Goal: Information Seeking & Learning: Learn about a topic

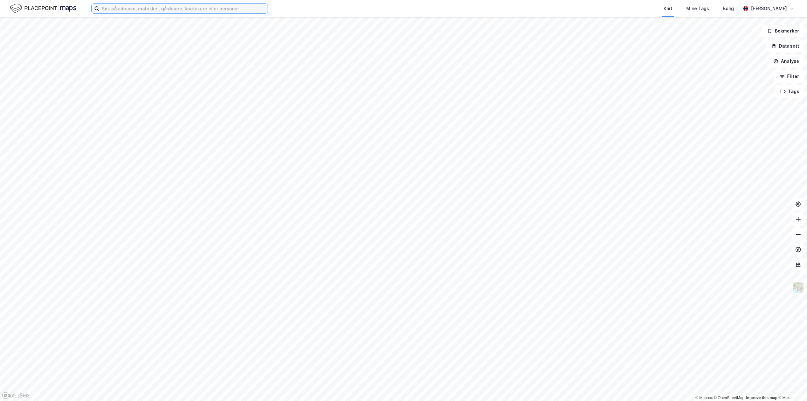
click at [179, 10] on input at bounding box center [183, 8] width 168 height 9
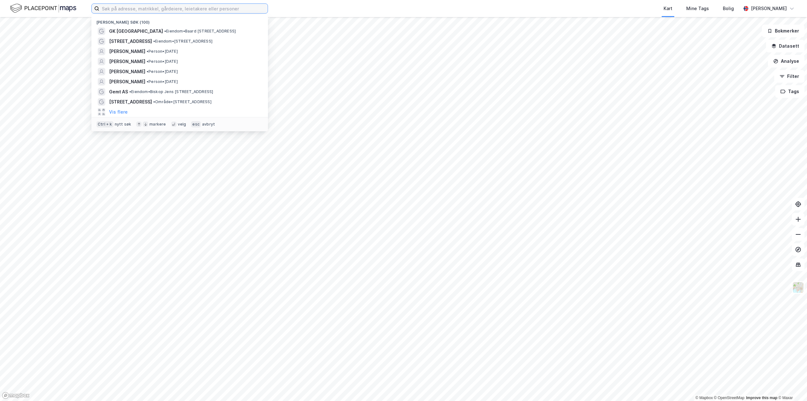
paste input "Holse"
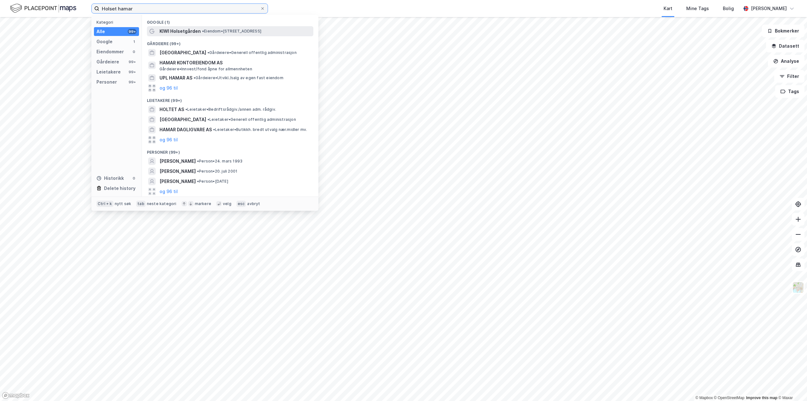
type input "Holset hamar"
click at [191, 33] on span "KIWI Holsetgården" at bounding box center [180, 31] width 41 height 8
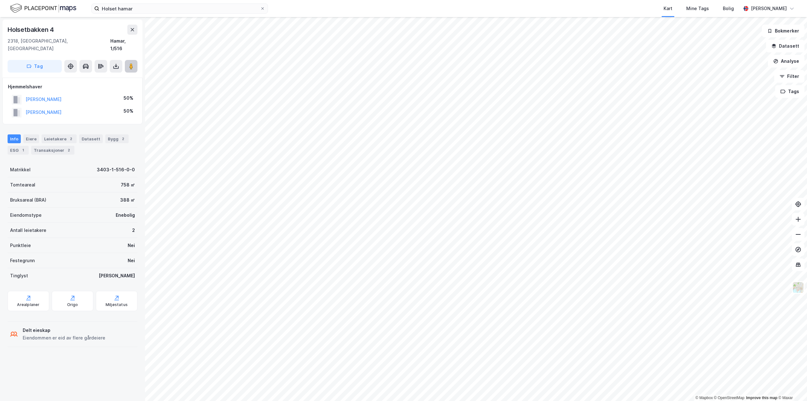
click at [134, 63] on icon at bounding box center [131, 66] width 6 height 6
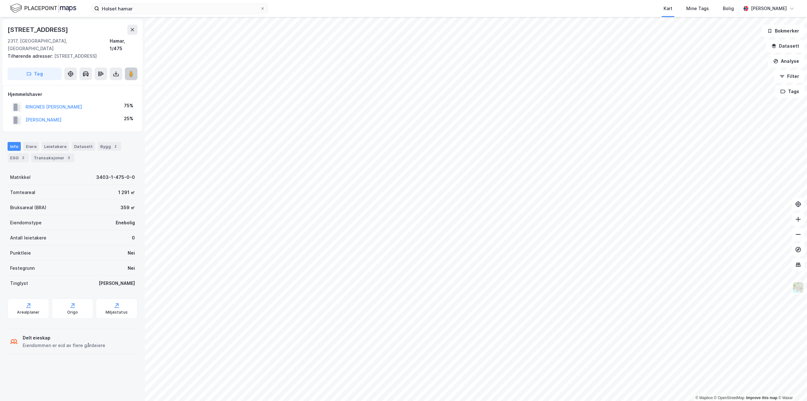
click at [135, 67] on button at bounding box center [131, 73] width 13 height 13
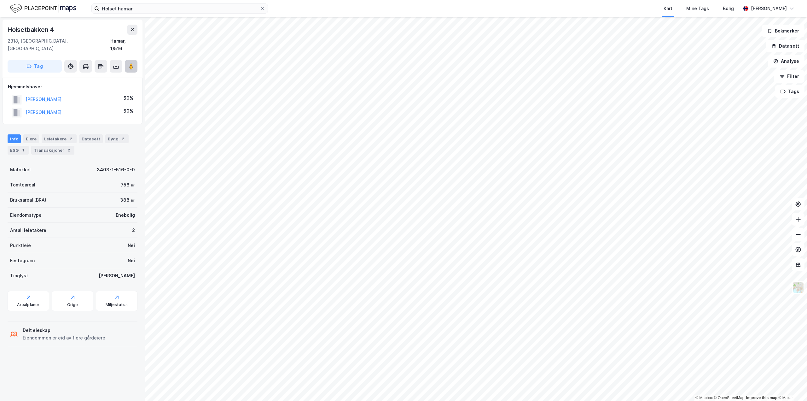
click at [129, 63] on icon at bounding box center [131, 66] width 6 height 6
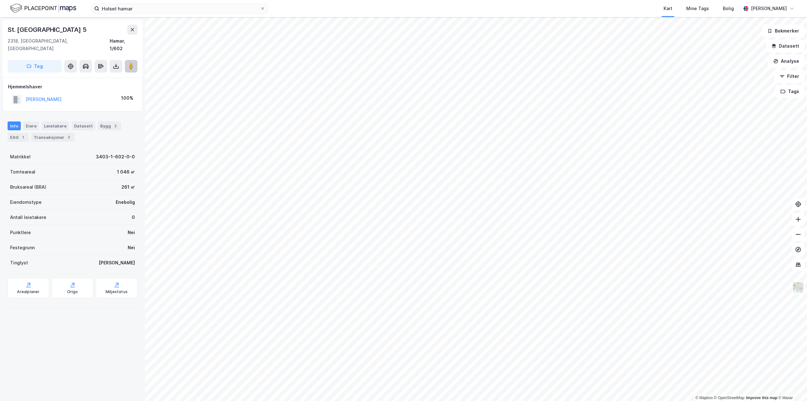
click at [135, 60] on button at bounding box center [131, 66] width 13 height 13
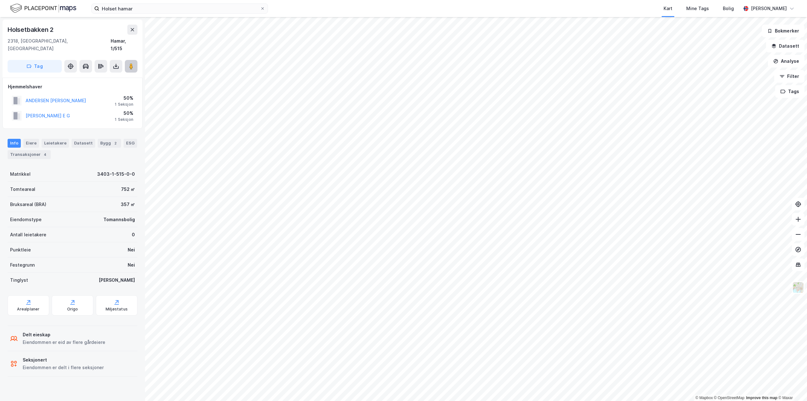
click at [128, 60] on button at bounding box center [131, 66] width 13 height 13
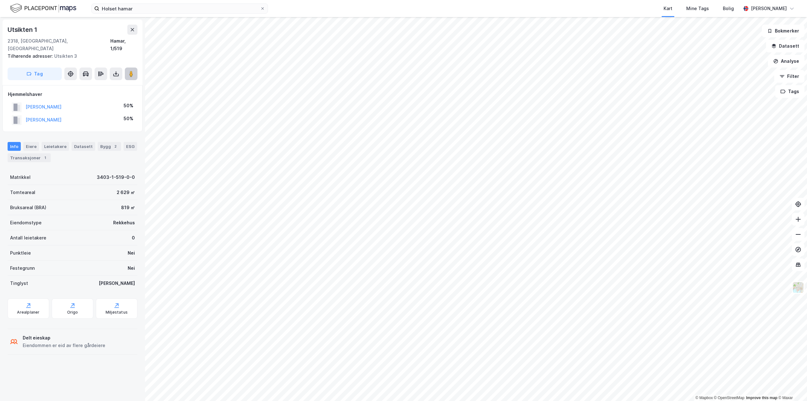
click at [132, 71] on image at bounding box center [131, 74] width 4 height 6
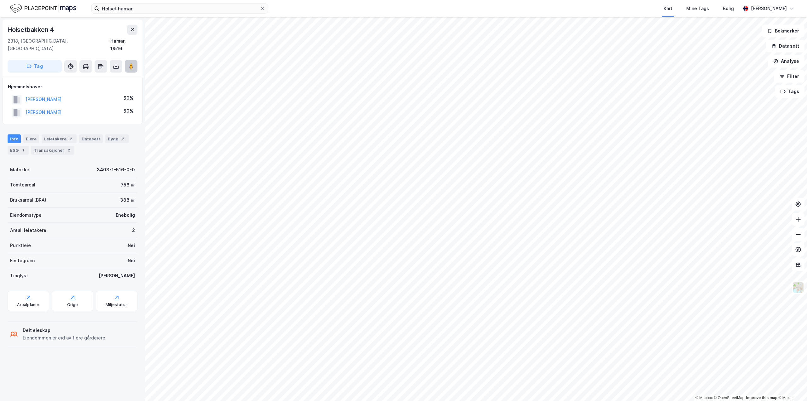
click at [128, 60] on button at bounding box center [131, 66] width 13 height 13
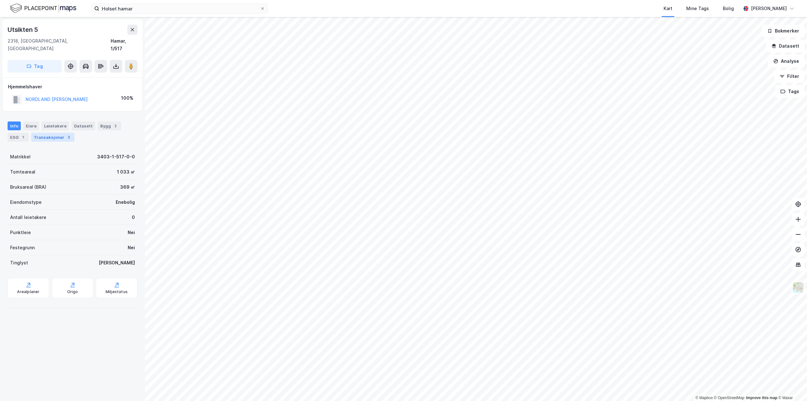
click at [55, 133] on div "Transaksjoner 3" at bounding box center [52, 137] width 43 height 9
